Goal: Task Accomplishment & Management: Use online tool/utility

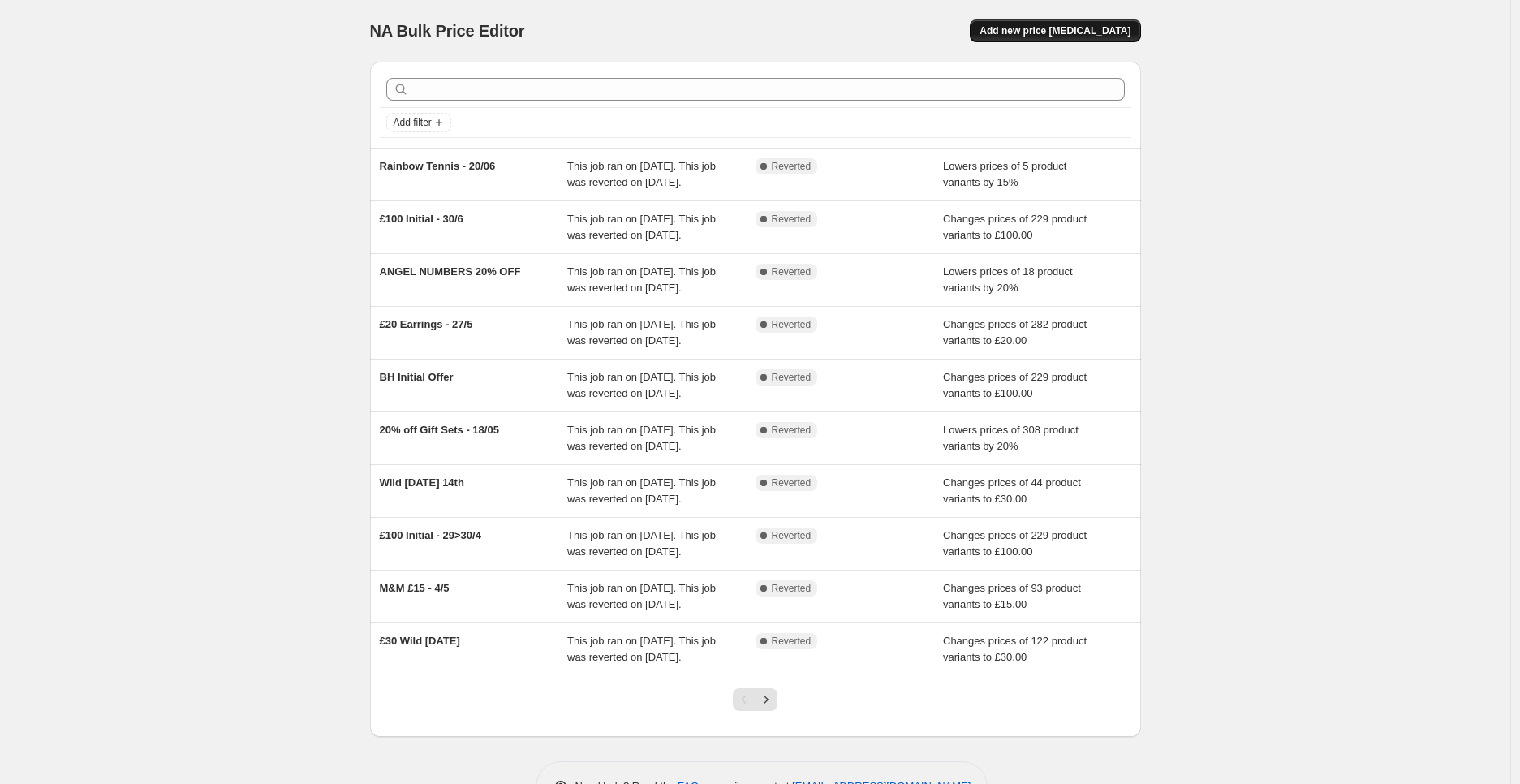
click at [1111, 34] on span "Add new price change job" at bounding box center [1055, 30] width 151 height 13
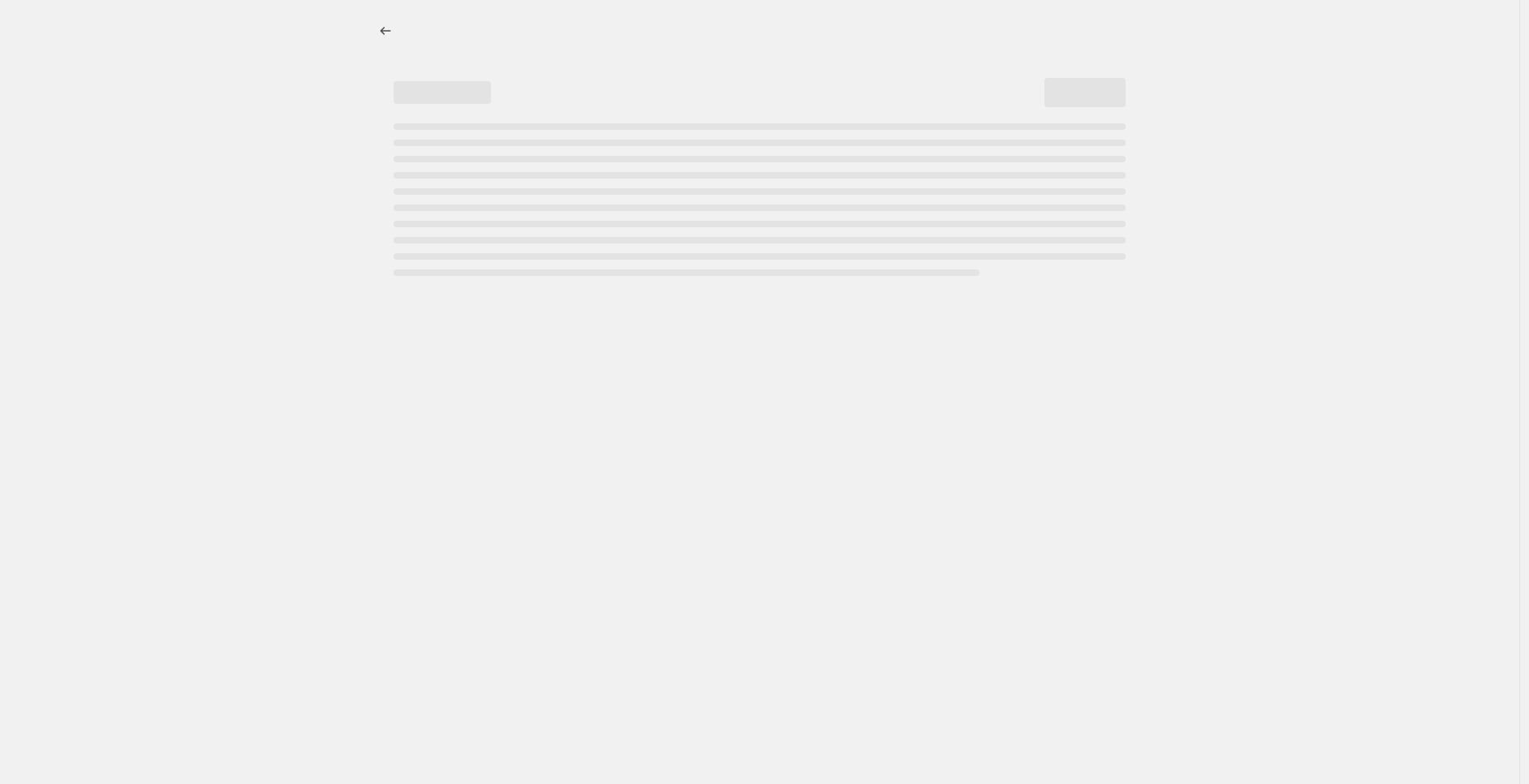
select select "percentage"
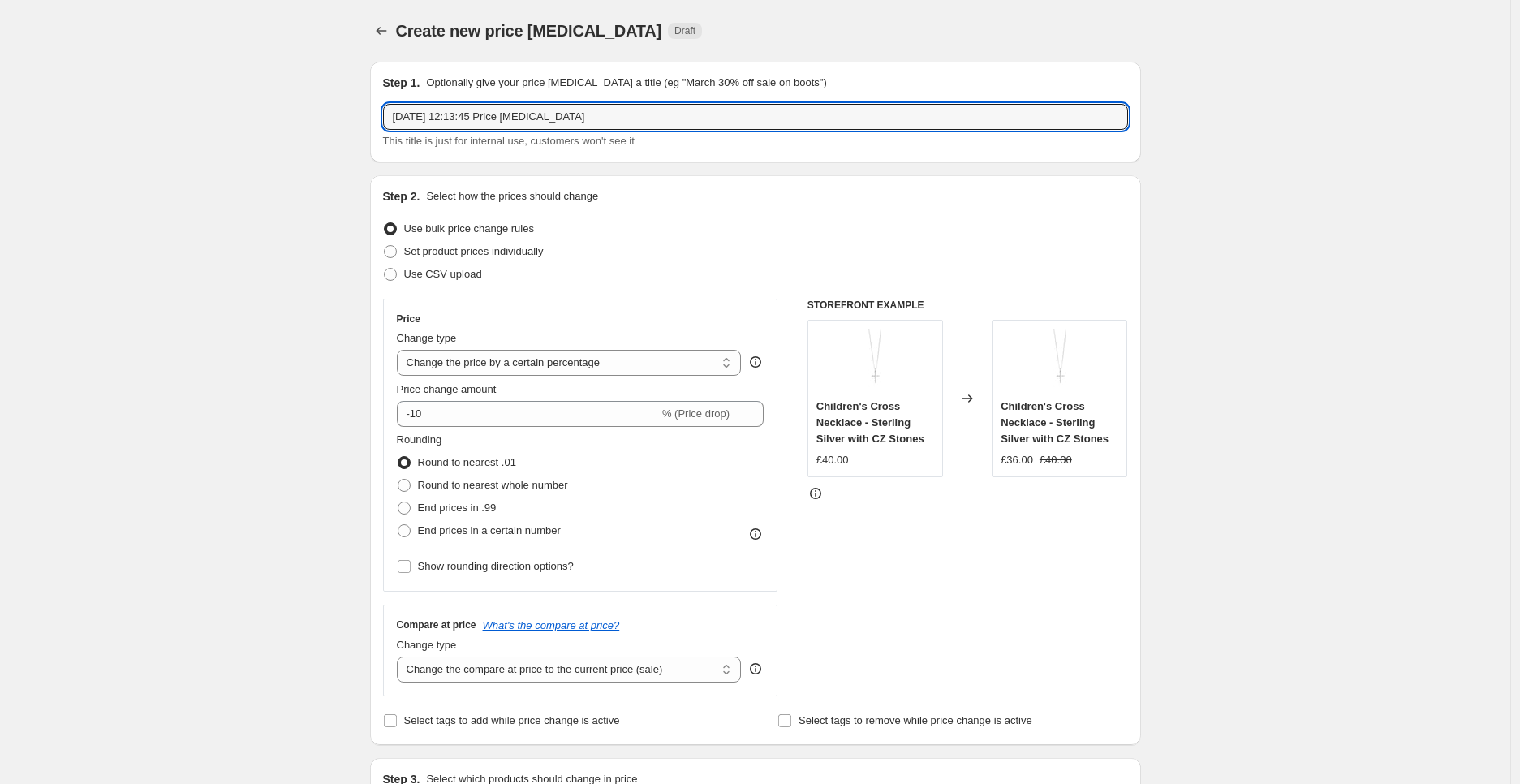
drag, startPoint x: 627, startPoint y: 114, endPoint x: 391, endPoint y: 95, distance: 236.8
click at [391, 95] on div "Step 1. Optionally give your price change job a title (eg "March 30% off sale o…" at bounding box center [755, 112] width 745 height 75
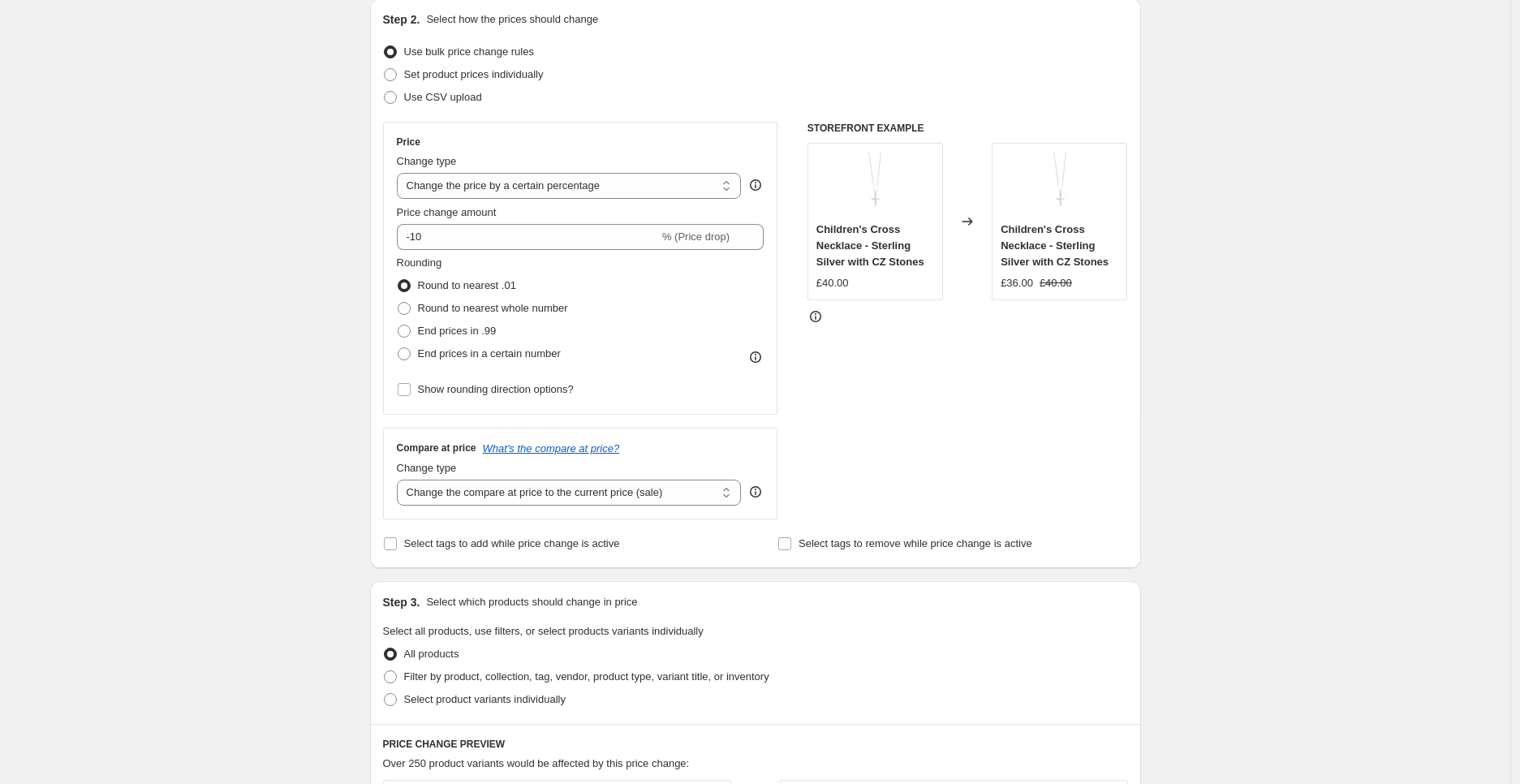
scroll to position [180, 0]
type input "21/08 - £20 Earrings"
click at [562, 180] on select "Change the price to a certain amount Change the price by a certain amount Chang…" at bounding box center [569, 182] width 345 height 26
select select "to"
click at [401, 169] on select "Change the price to a certain amount Change the price by a certain amount Chang…" at bounding box center [569, 182] width 345 height 26
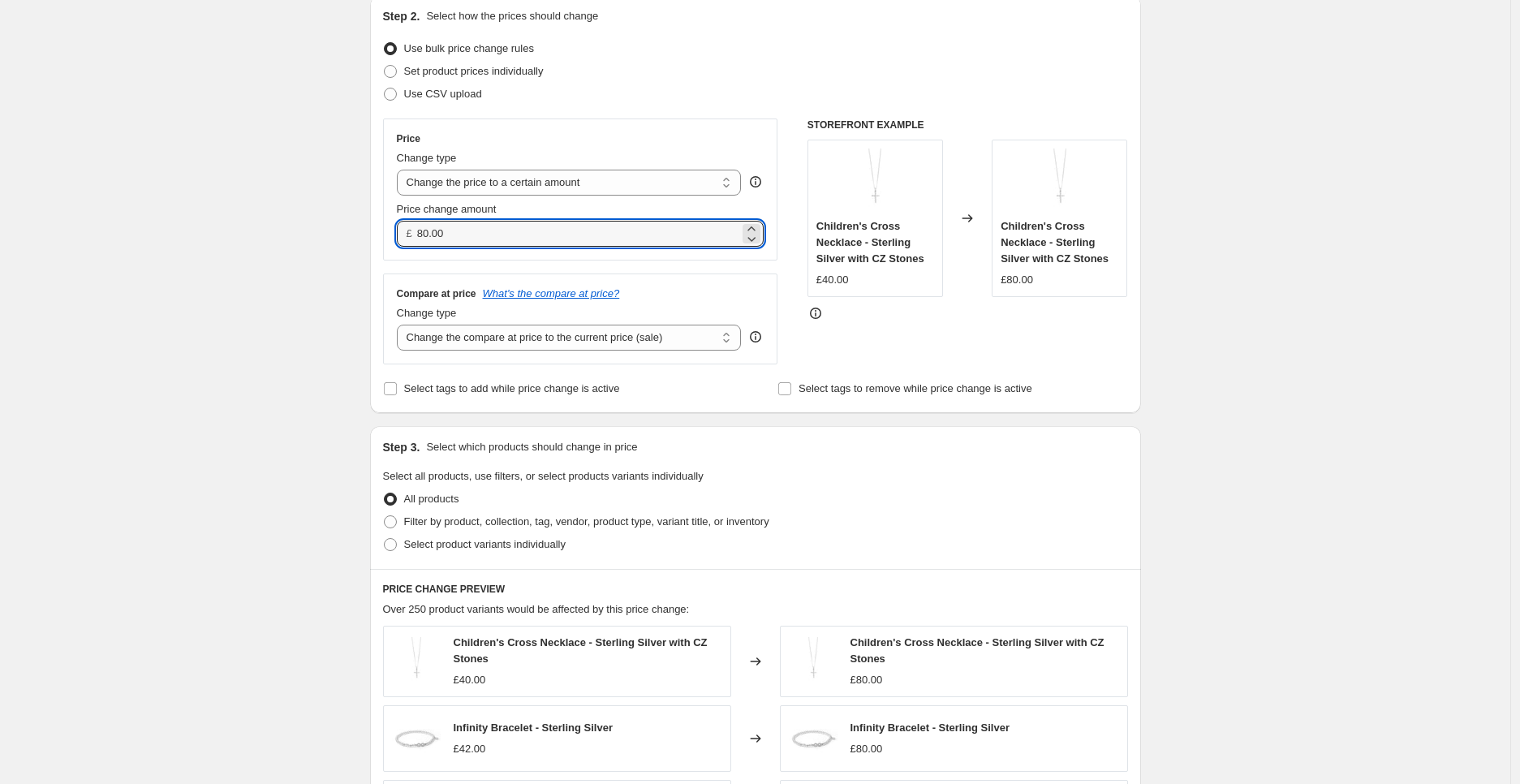
drag, startPoint x: 473, startPoint y: 230, endPoint x: 410, endPoint y: 231, distance: 63.0
click at [410, 231] on div "£ 80.00" at bounding box center [580, 233] width 368 height 26
type input "20.00"
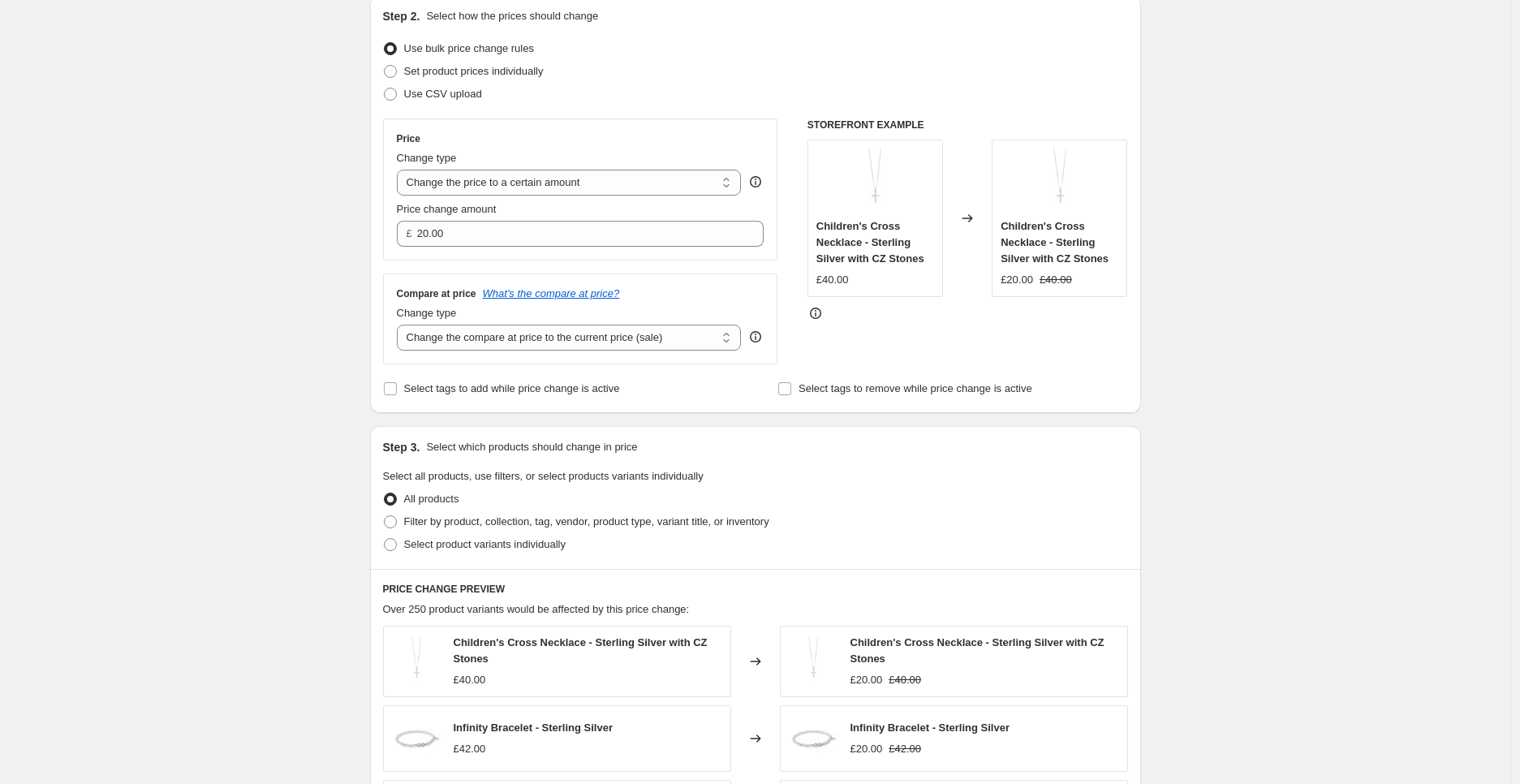
click at [238, 329] on div "Create new price change job. This page is ready Create new price change job Dra…" at bounding box center [755, 558] width 1510 height 1477
click at [494, 522] on span "Filter by product, collection, tag, vendor, product type, variant title, or inv…" at bounding box center [586, 521] width 365 height 12
click at [385, 516] on input "Filter by product, collection, tag, vendor, product type, variant title, or inv…" at bounding box center [384, 515] width 1 height 1
radio input "true"
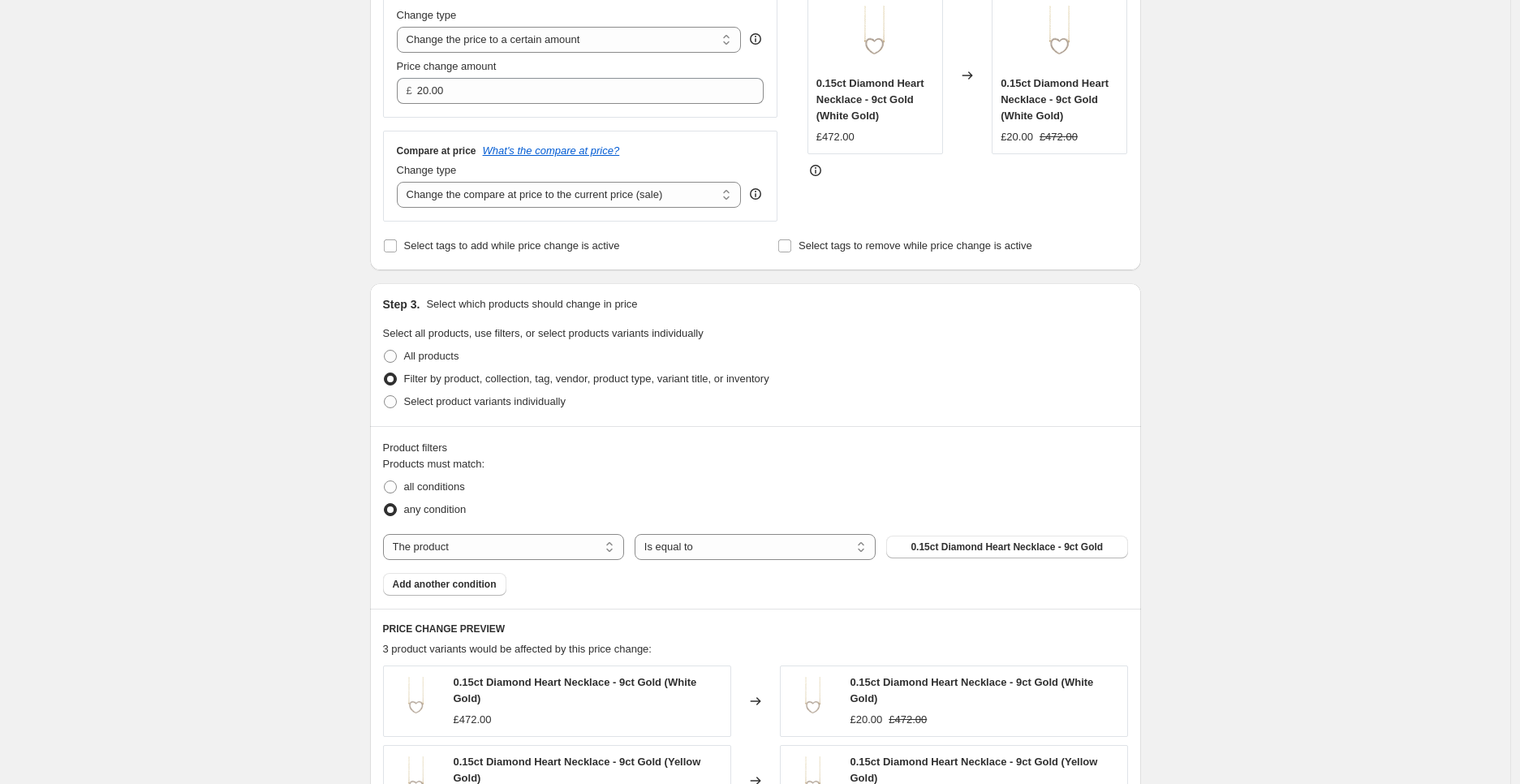
scroll to position [360, 0]
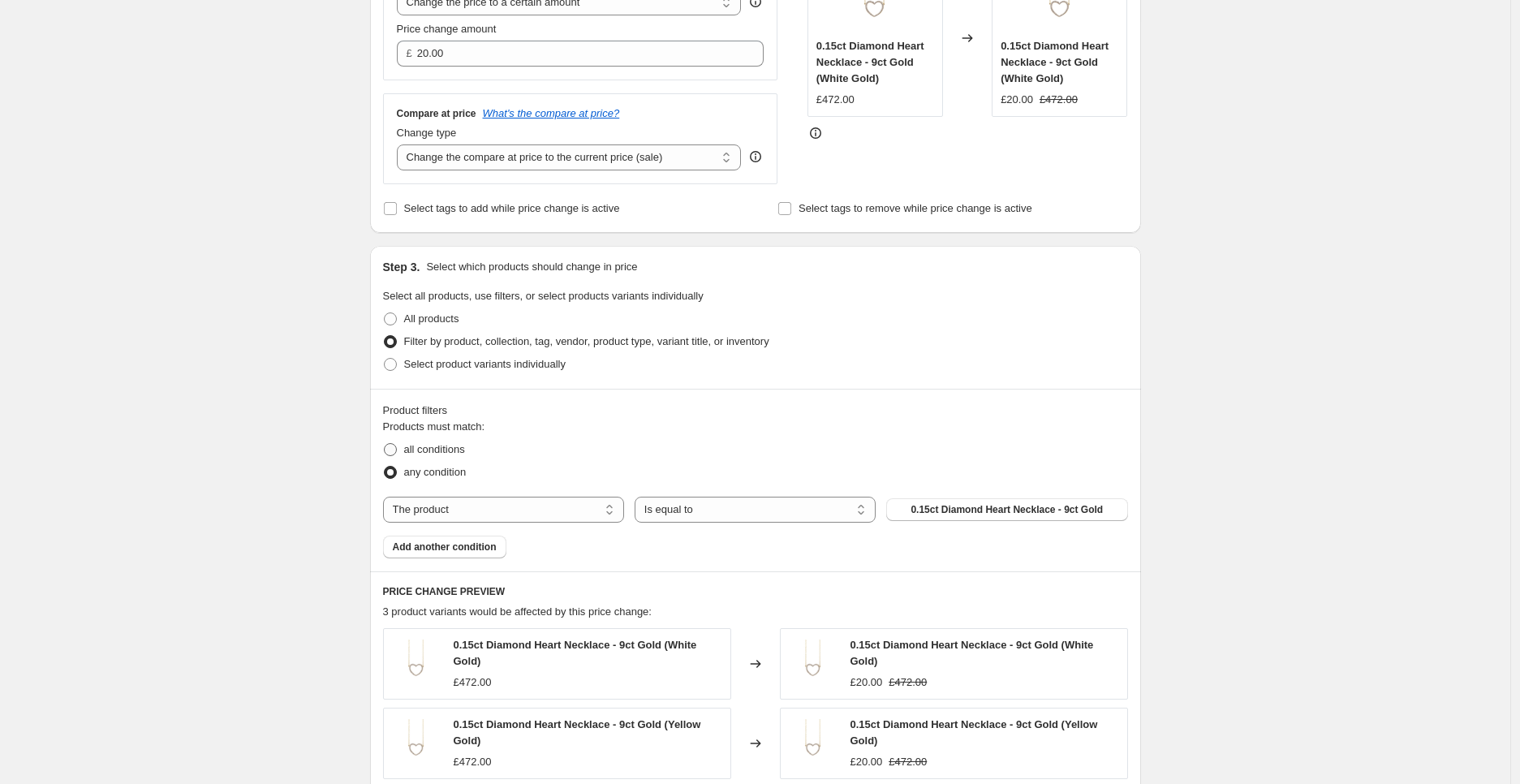
click at [456, 453] on span "all conditions" at bounding box center [435, 449] width 61 height 12
click at [385, 444] on input "all conditions" at bounding box center [384, 443] width 1 height 1
radio input "true"
click at [512, 509] on select "The product The product's collection The product's tag The product's vendor The…" at bounding box center [503, 510] width 241 height 26
select select "collection"
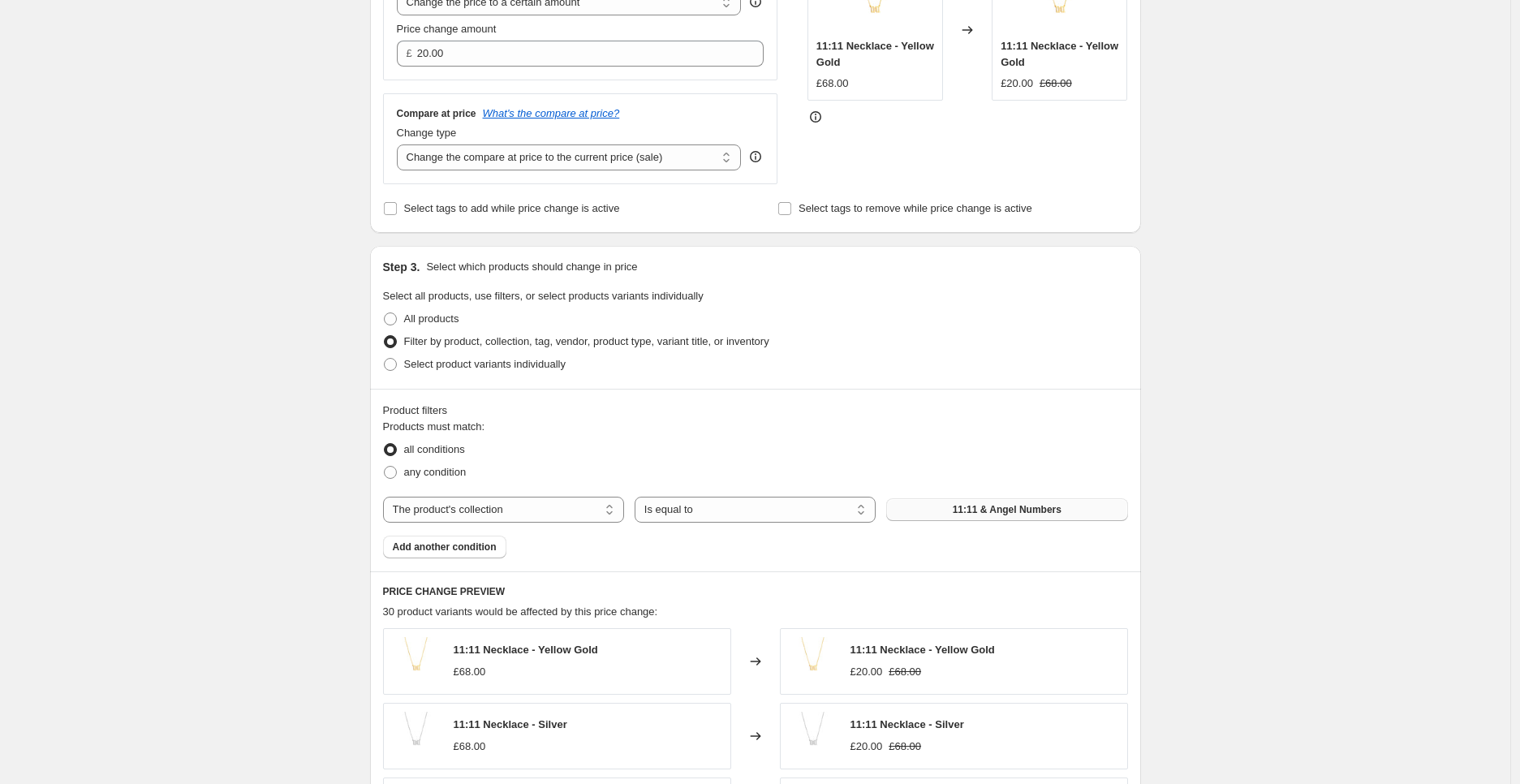
click at [981, 513] on span "11:11 & Angel Numbers" at bounding box center [1007, 510] width 109 height 13
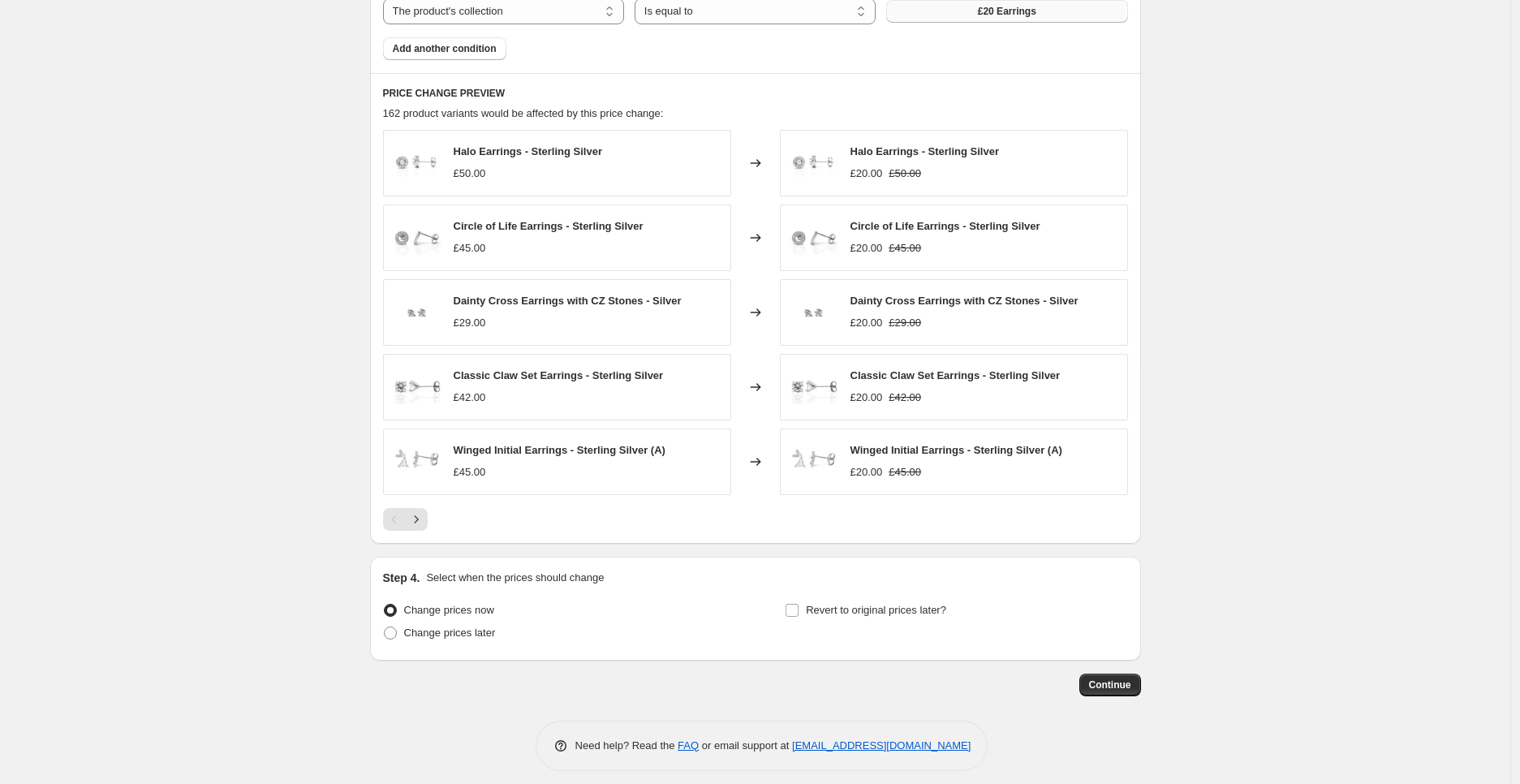
scroll to position [872, 0]
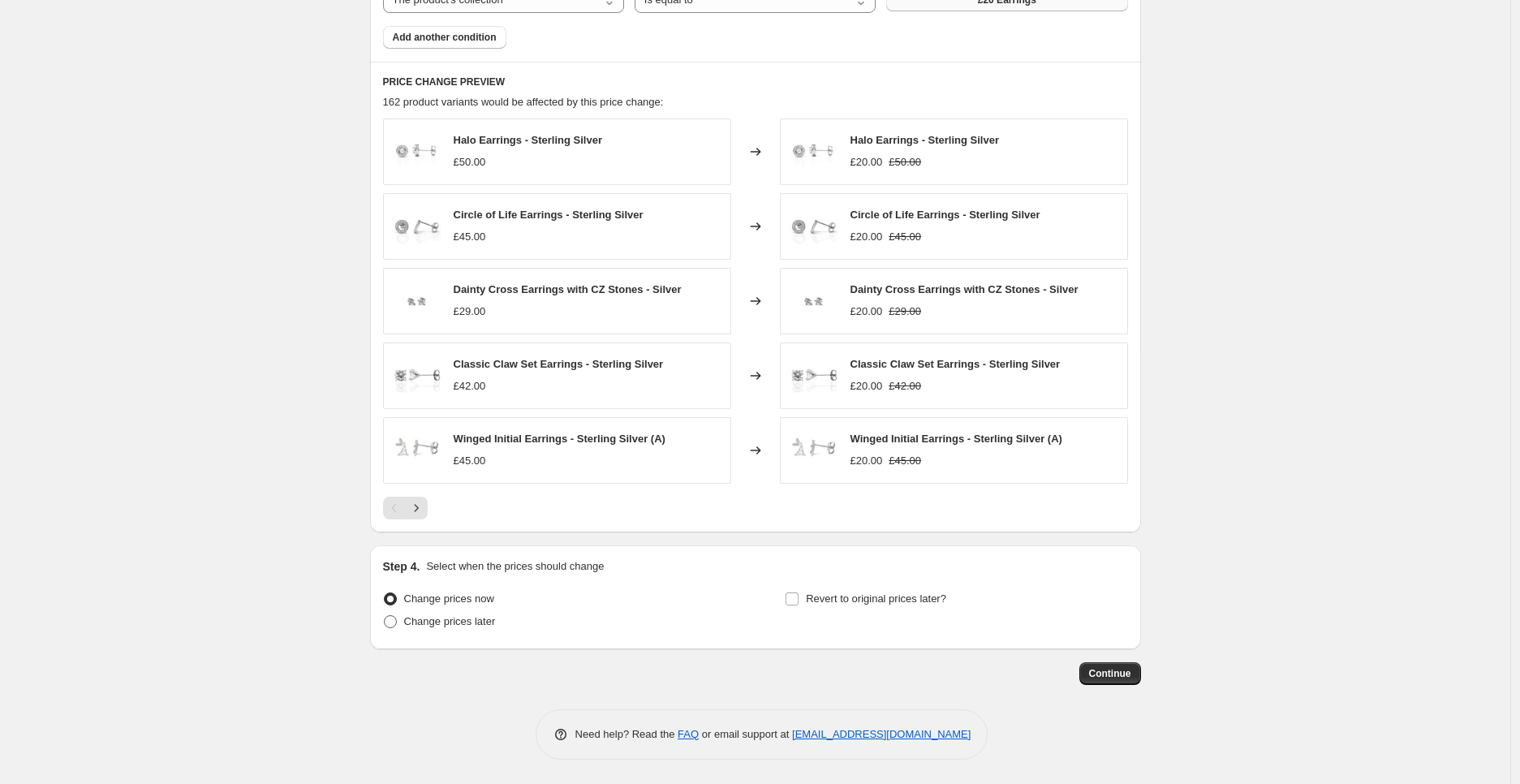
click at [496, 624] on span "Change prices later" at bounding box center [450, 621] width 91 height 12
click at [385, 616] on input "Change prices later" at bounding box center [384, 615] width 1 height 1
radio input "true"
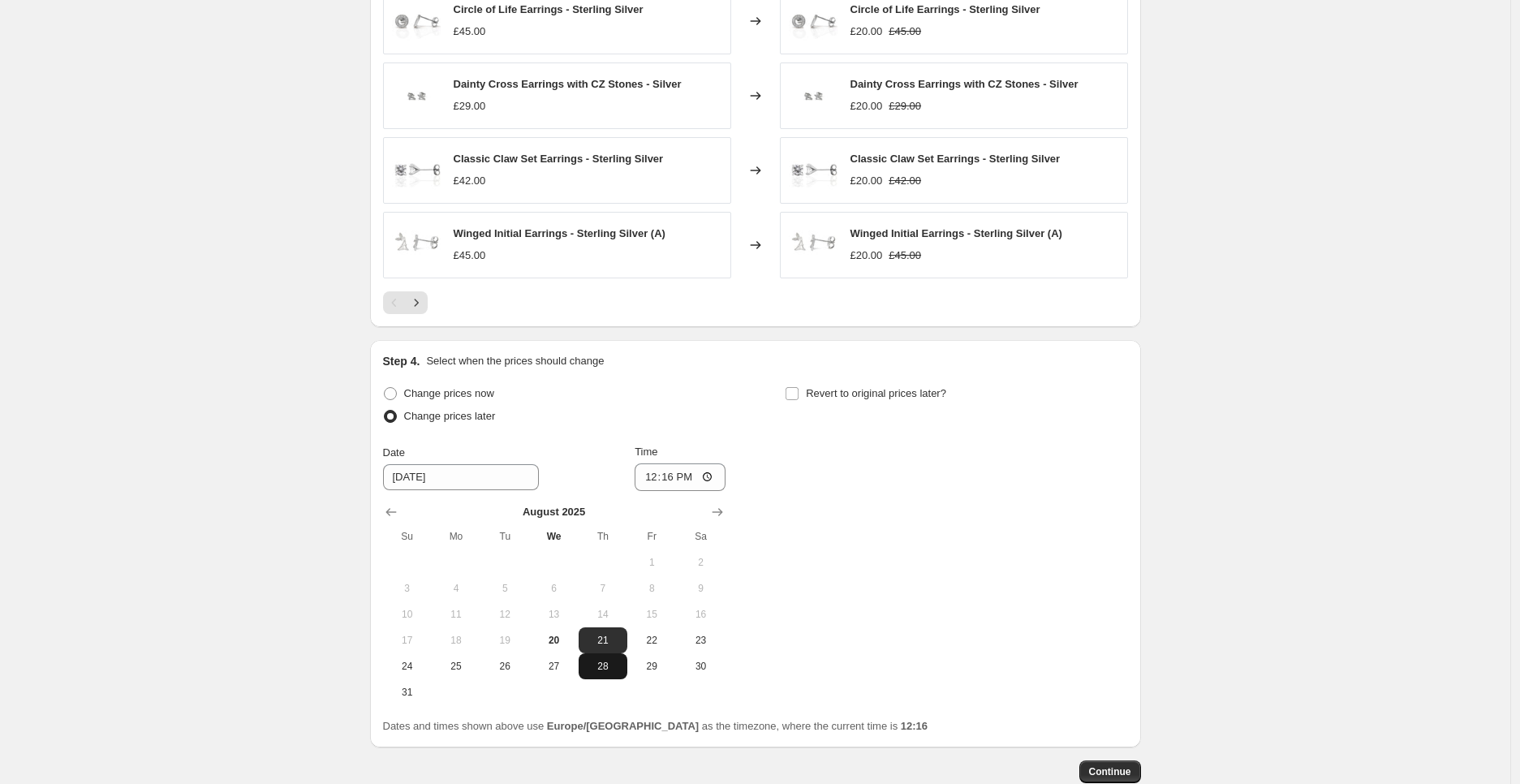
scroll to position [1142, 0]
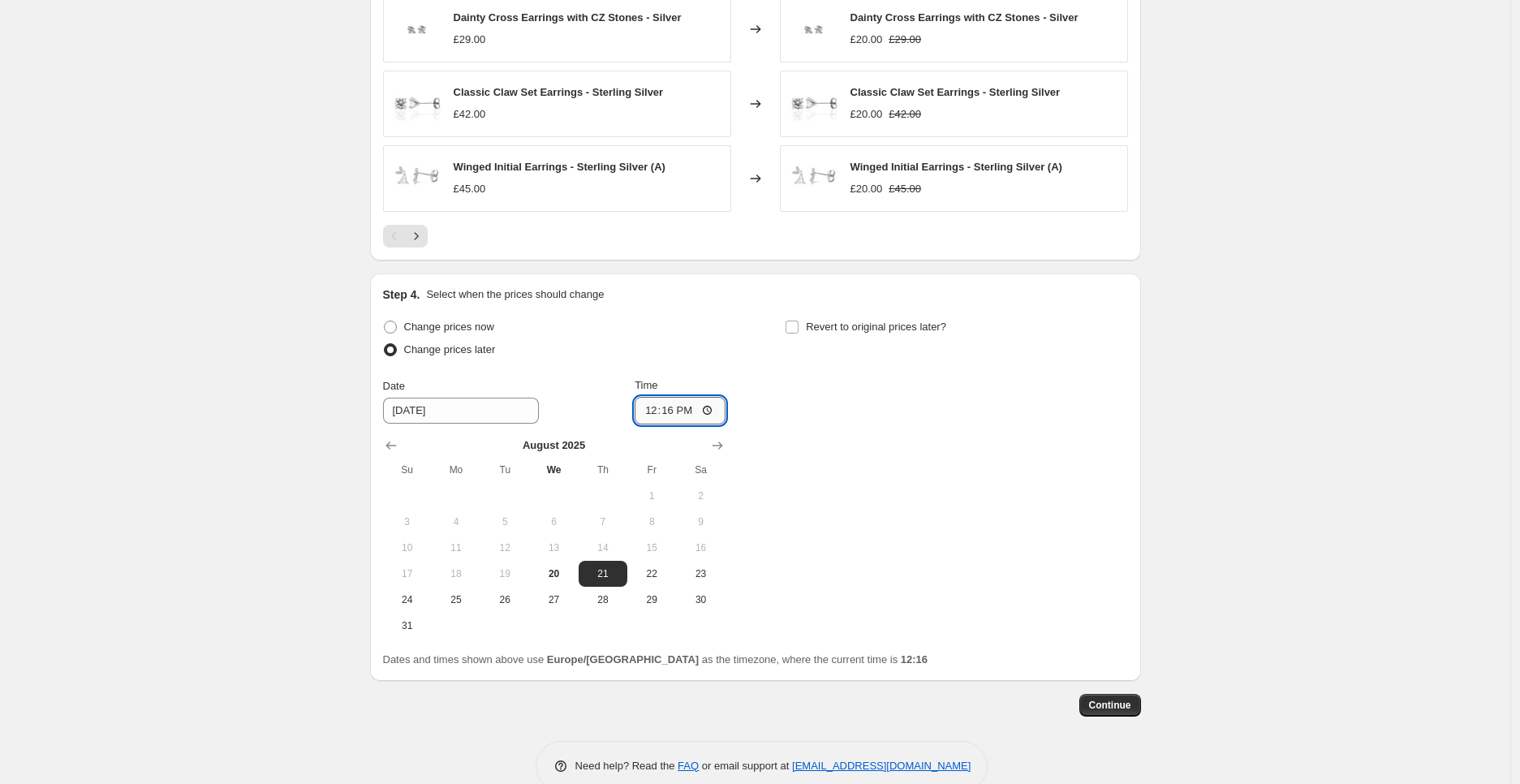
click at [697, 410] on input "12:16" at bounding box center [680, 410] width 91 height 28
click at [716, 413] on input "12:16" at bounding box center [680, 410] width 91 height 28
type input "00:01"
click at [885, 502] on div "Change prices now Change prices later Date 8/21/2025 Time 00:01 August 2025 Su …" at bounding box center [755, 477] width 745 height 323
click at [837, 321] on span "Revert to original prices later?" at bounding box center [876, 327] width 141 height 12
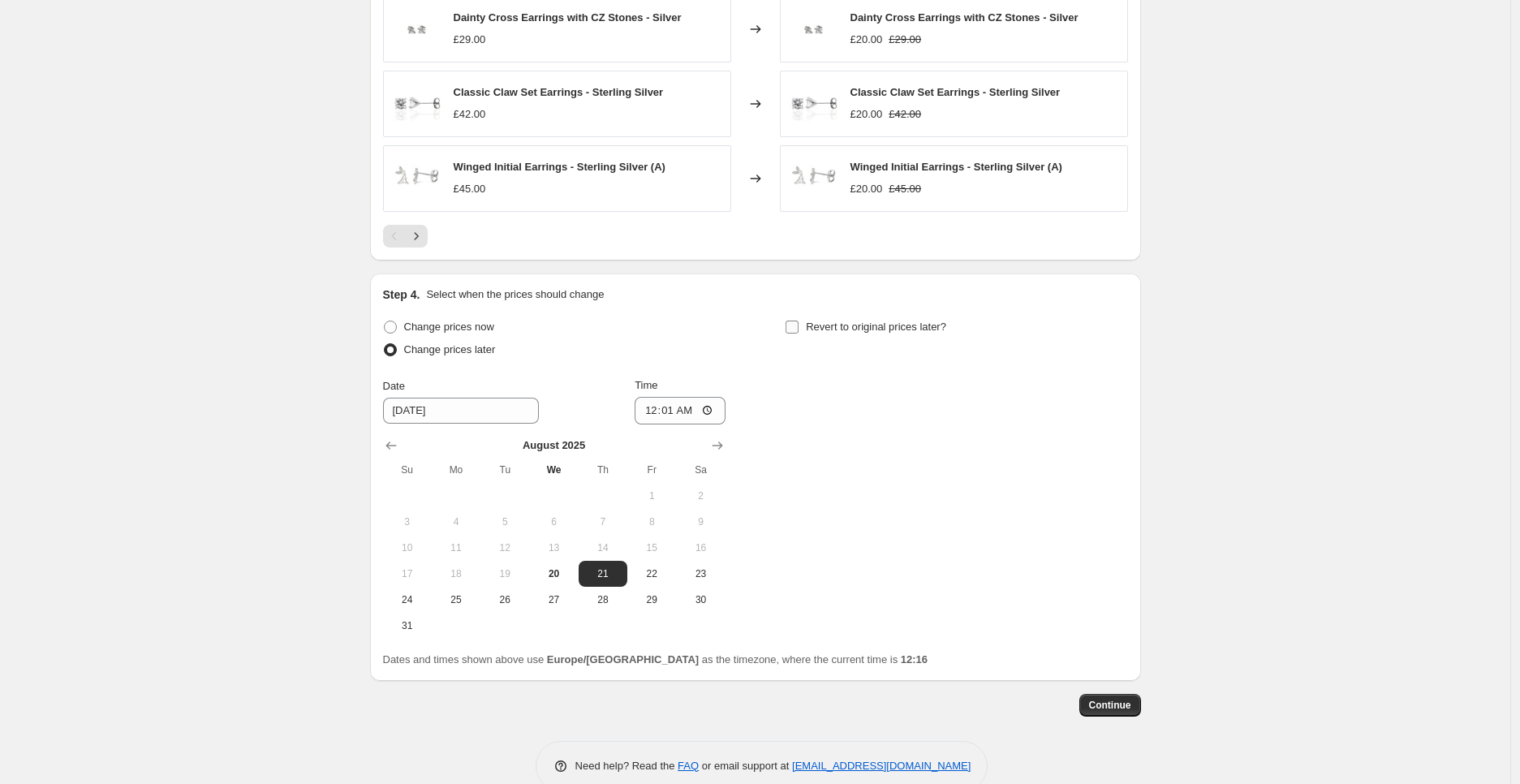
click at [799, 321] on input "Revert to original prices later?" at bounding box center [792, 327] width 13 height 13
checkbox input "true"
click at [1016, 570] on span "21" at bounding box center [1004, 573] width 35 height 13
click at [1049, 577] on span "22" at bounding box center [1055, 573] width 35 height 13
type input "8/22/2025"
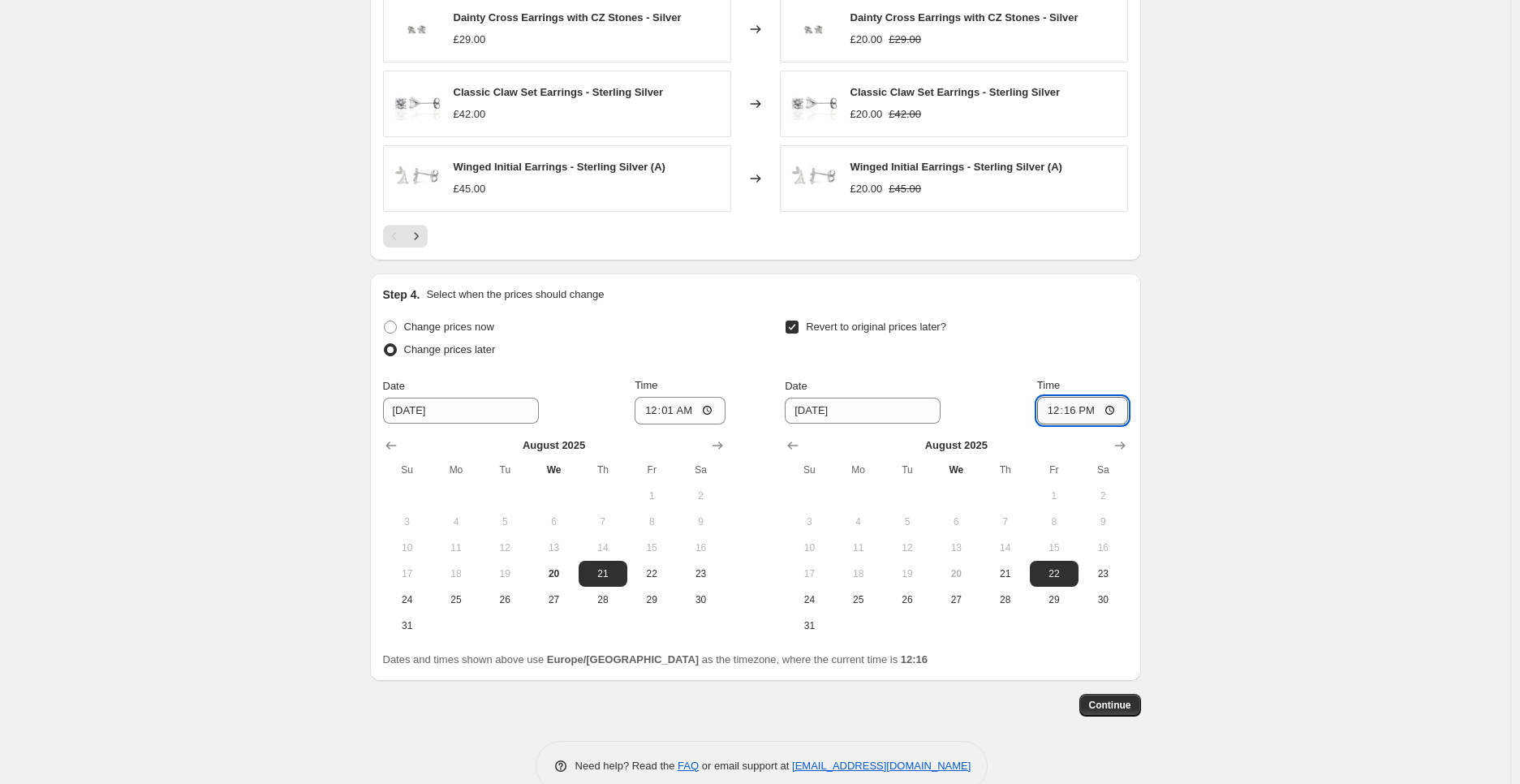
click at [1116, 408] on input "12:16" at bounding box center [1082, 410] width 91 height 28
type input "00:00"
click at [1093, 702] on button "Continue" at bounding box center [1110, 704] width 62 height 23
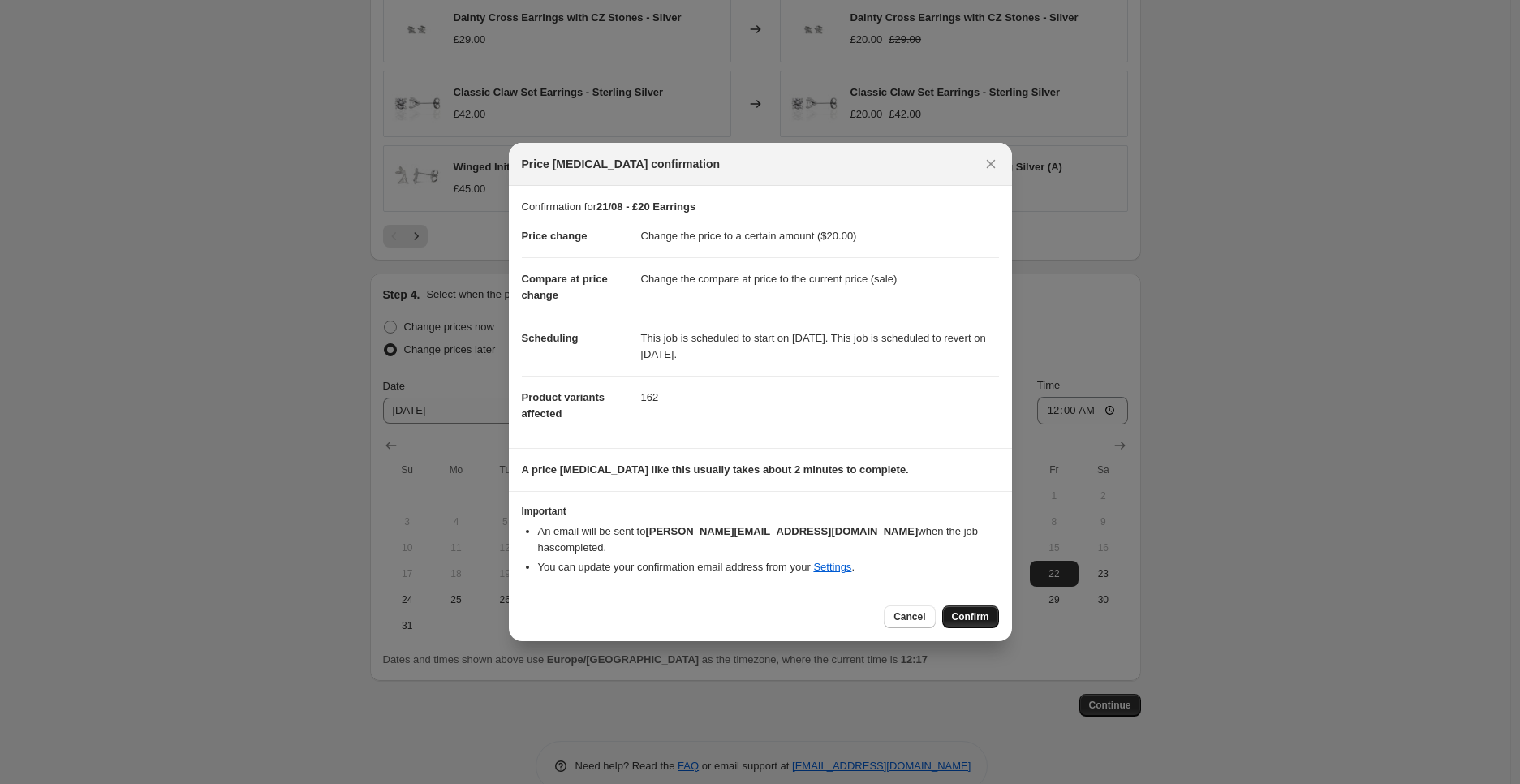
click at [980, 610] on span "Confirm" at bounding box center [971, 616] width 37 height 13
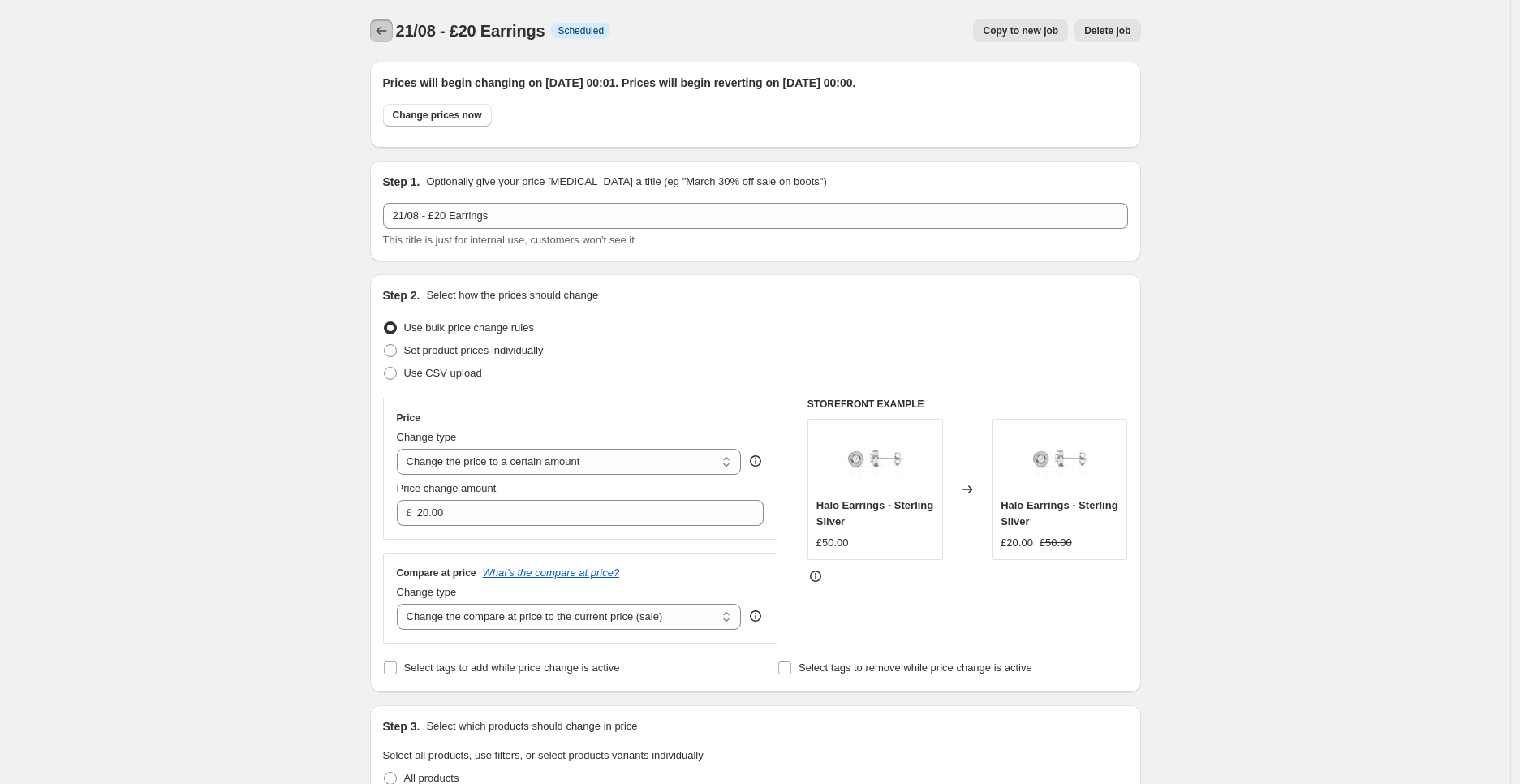
click at [383, 28] on icon "Price change jobs" at bounding box center [382, 30] width 17 height 17
